Goal: Navigation & Orientation: Understand site structure

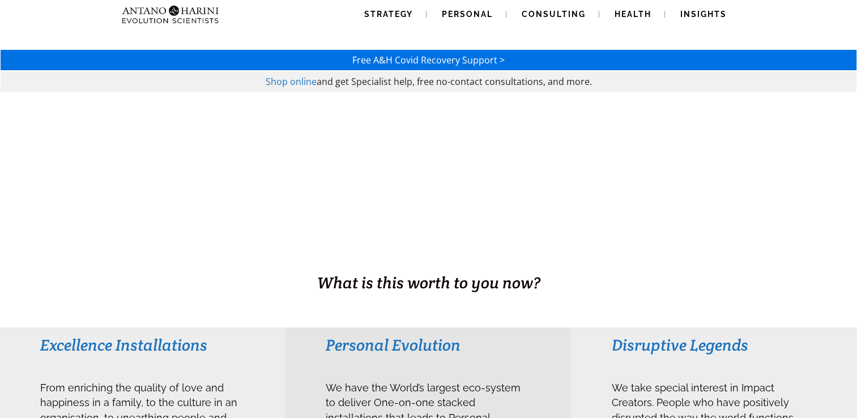
click at [295, 18] on div "Strategy Personal Consulting Health Insights Strategy Personal Consulting Healt…" at bounding box center [428, 14] width 623 height 29
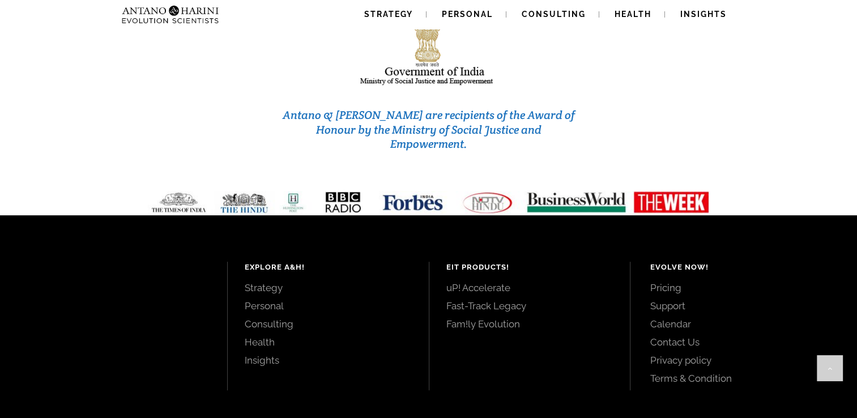
scroll to position [4831, 0]
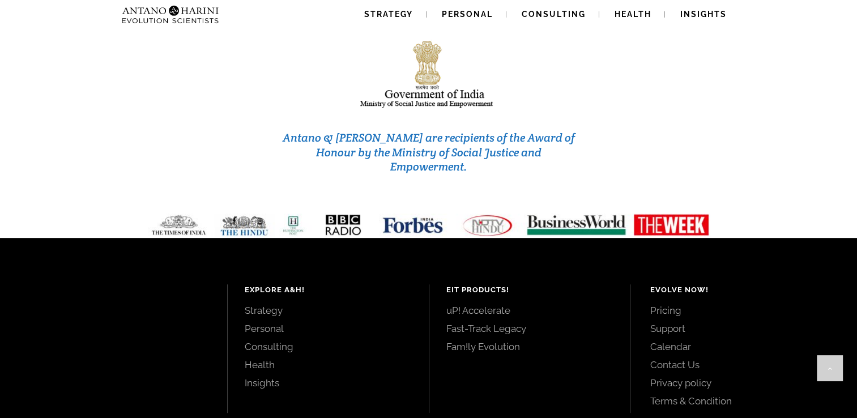
click at [669, 304] on link "Pricing" at bounding box center [740, 310] width 181 height 12
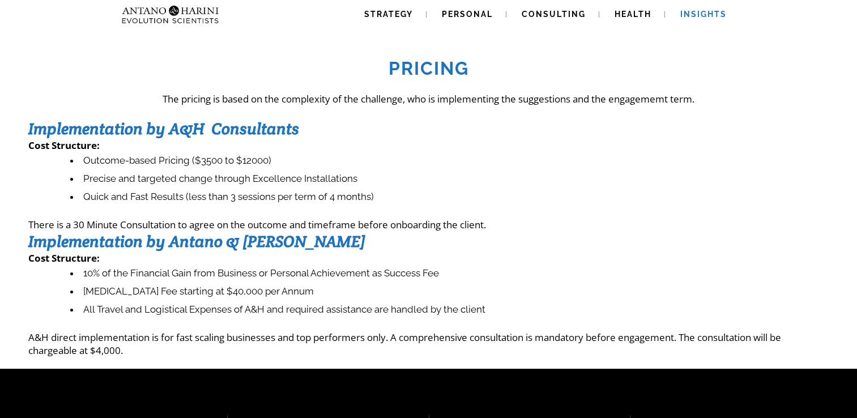
click at [706, 11] on span "Insights" at bounding box center [703, 14] width 46 height 9
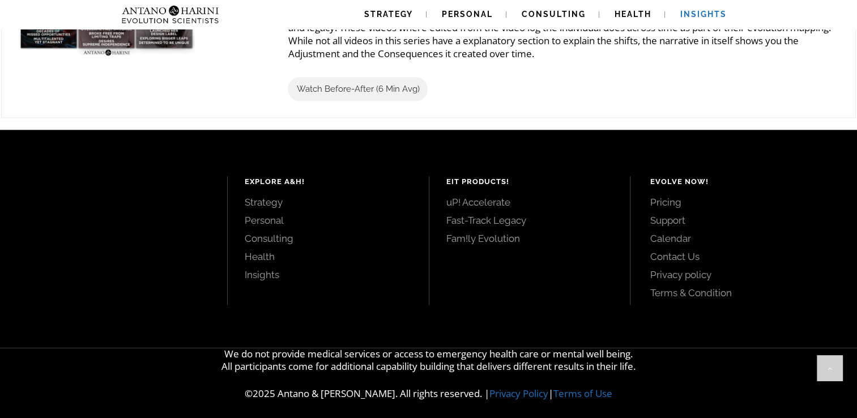
scroll to position [1407, 0]
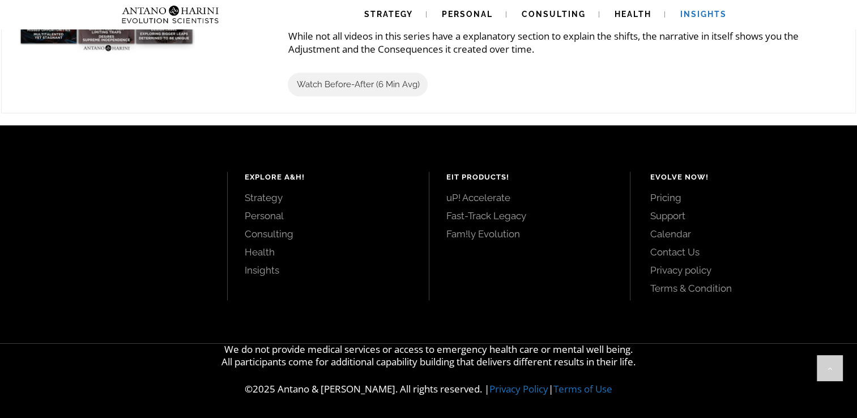
click at [745, 335] on div "Explore A&H! Strategy Personal Consulting Health Insights EIT Products! uP! Acc…" at bounding box center [428, 234] width 857 height 218
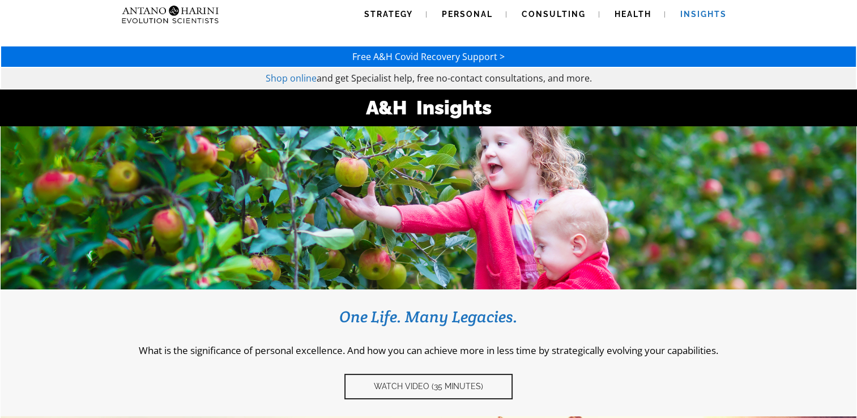
scroll to position [0, 0]
